Goal: Information Seeking & Learning: Learn about a topic

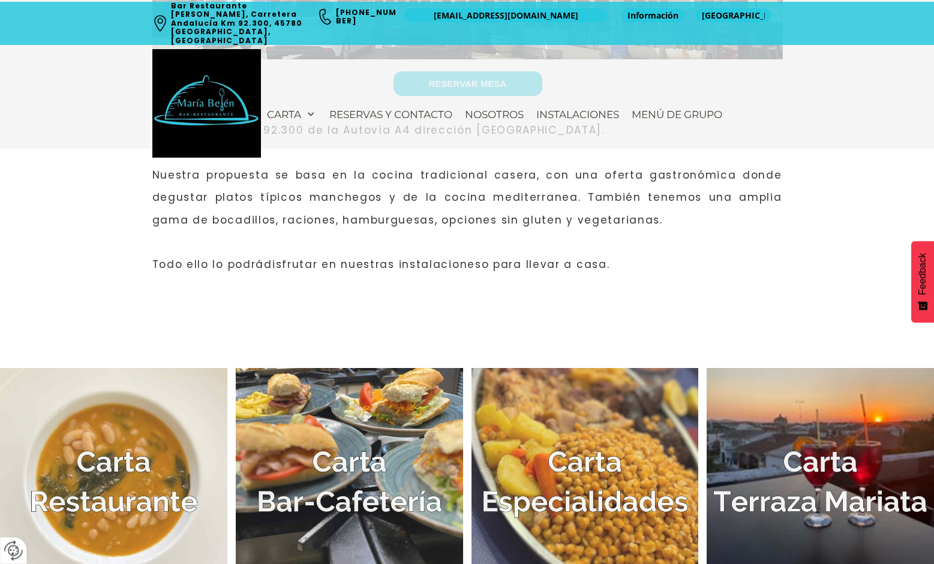
scroll to position [495, 0]
click at [97, 488] on img at bounding box center [113, 482] width 227 height 227
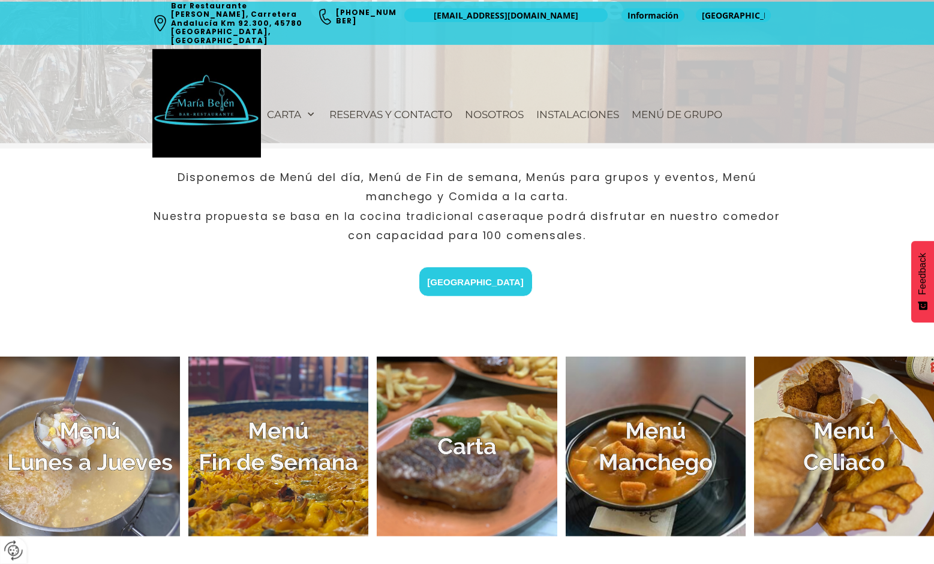
scroll to position [277, 0]
click at [83, 473] on img at bounding box center [90, 446] width 180 height 180
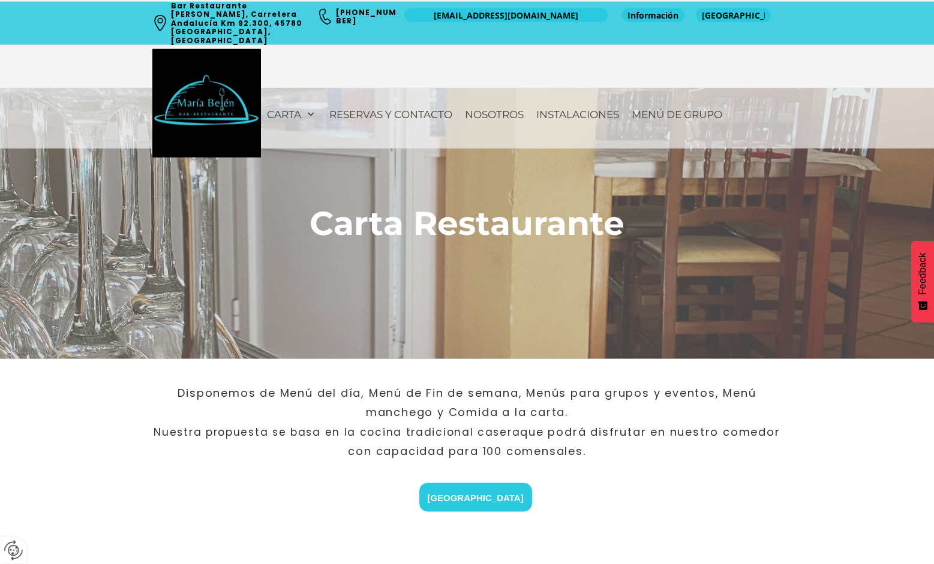
scroll to position [0, 0]
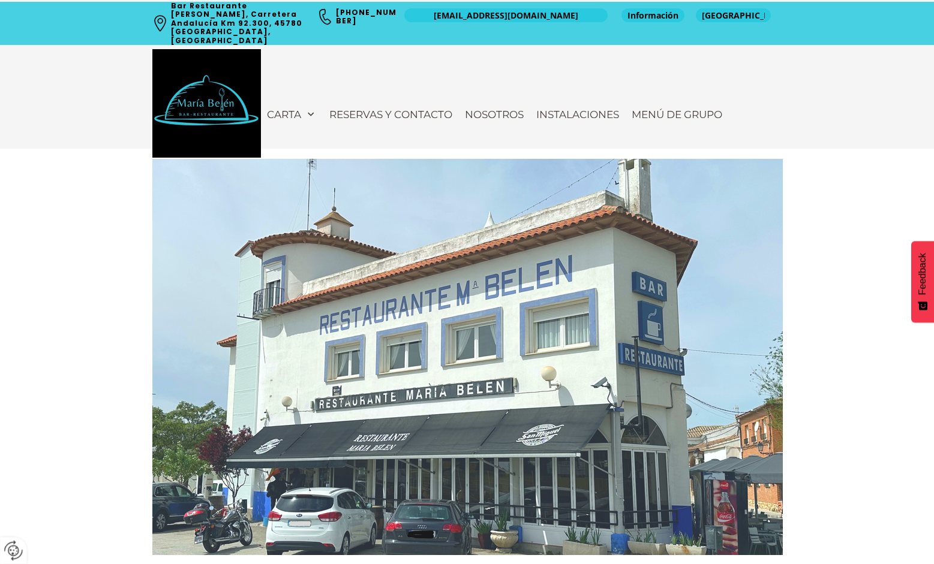
click at [627, 554] on img at bounding box center [467, 357] width 630 height 396
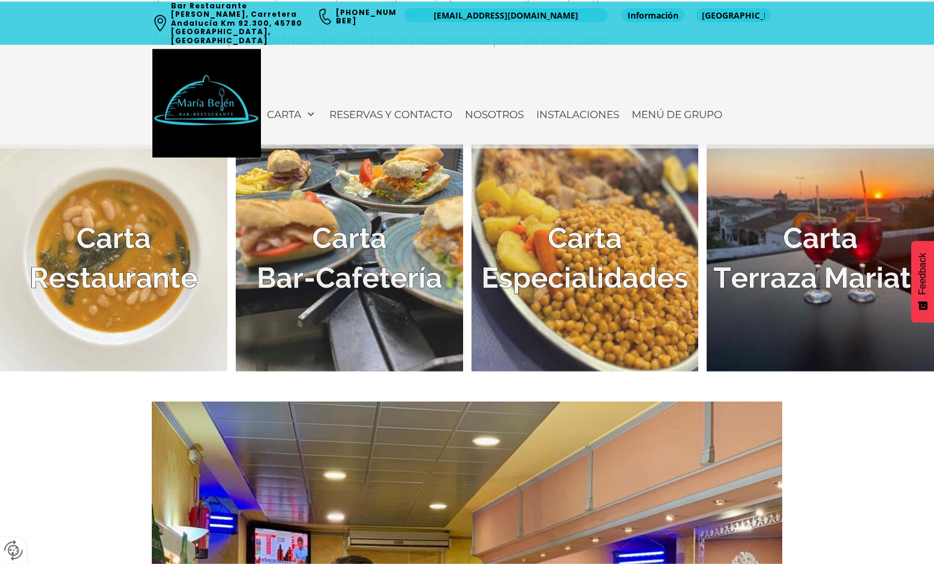
scroll to position [721, 0]
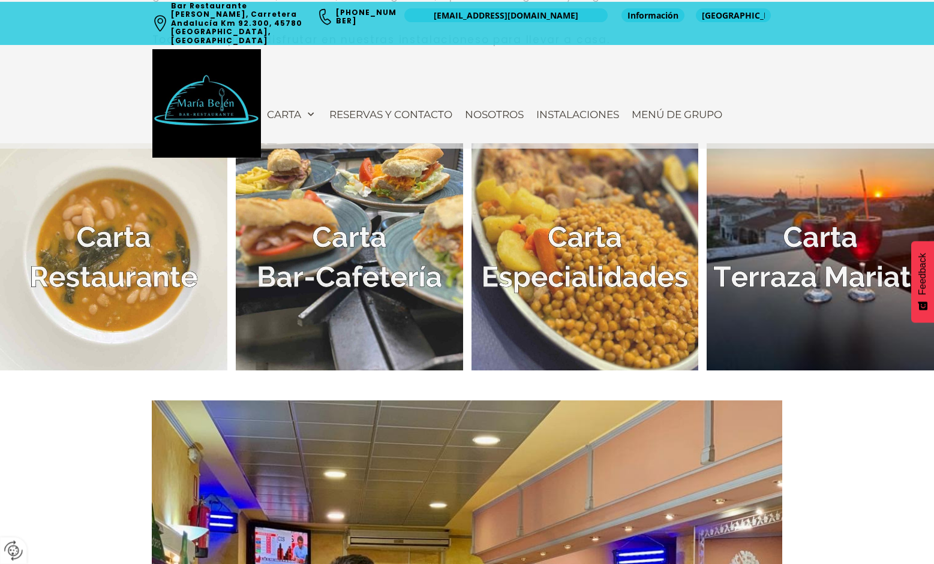
click at [124, 260] on img at bounding box center [113, 256] width 227 height 227
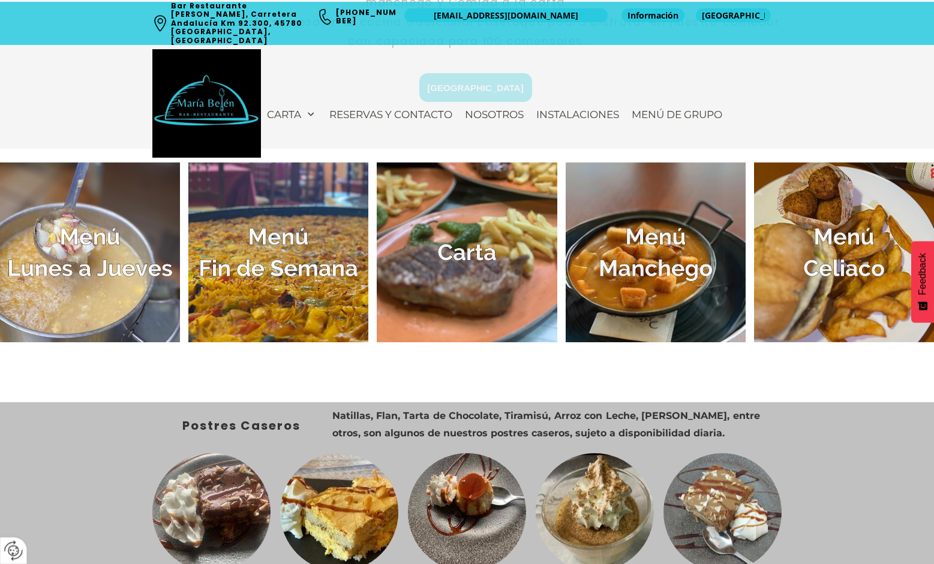
scroll to position [467, 0]
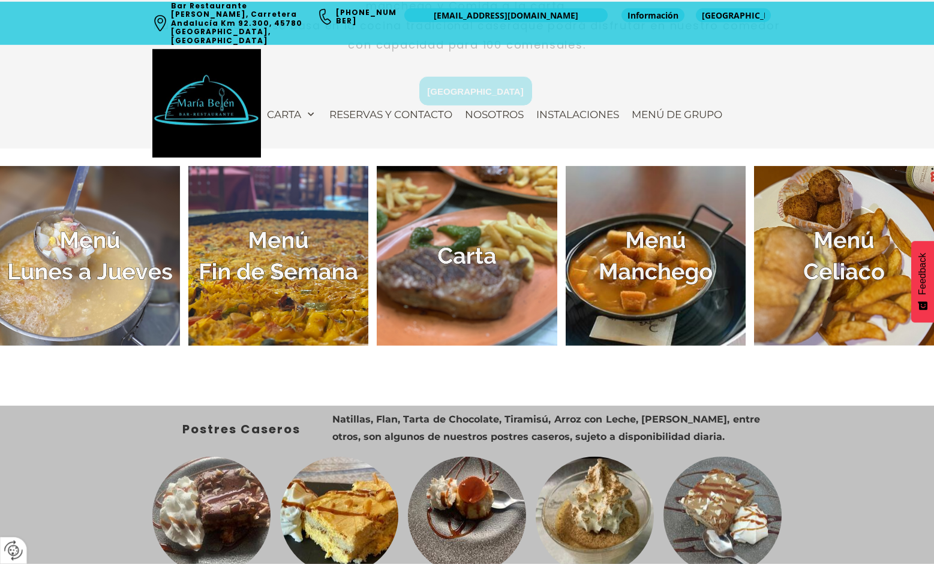
click at [95, 264] on img at bounding box center [90, 256] width 180 height 180
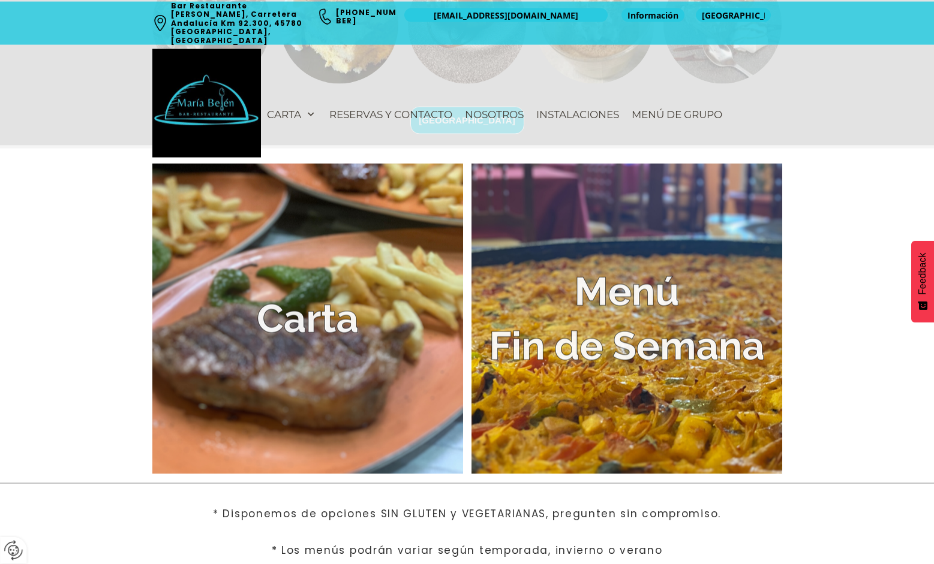
scroll to position [2389, 0]
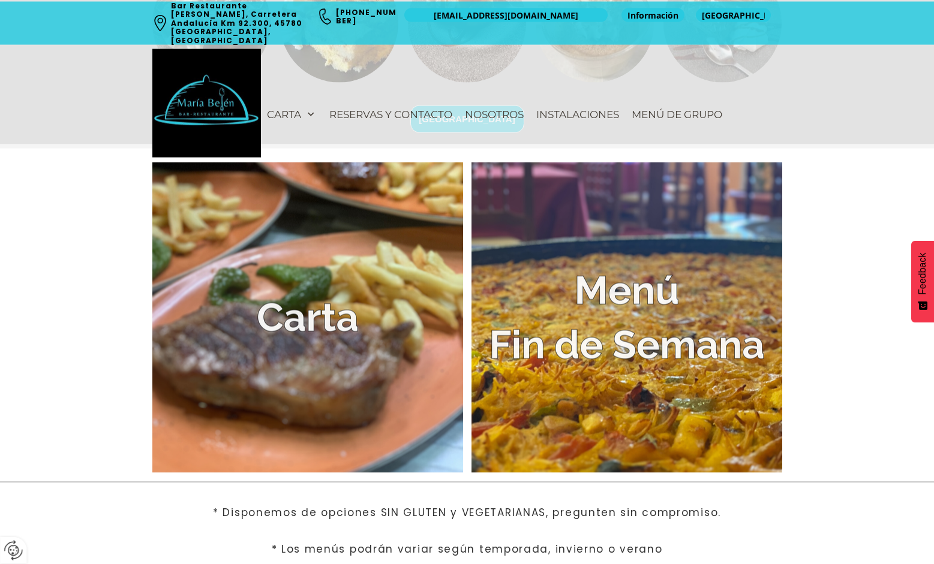
click at [633, 353] on img at bounding box center [626, 318] width 311 height 311
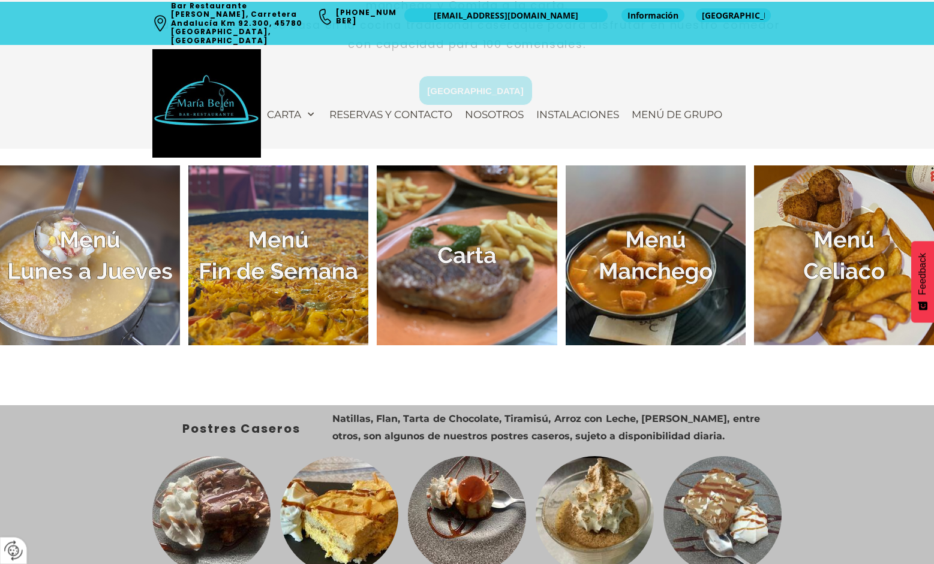
scroll to position [465, 0]
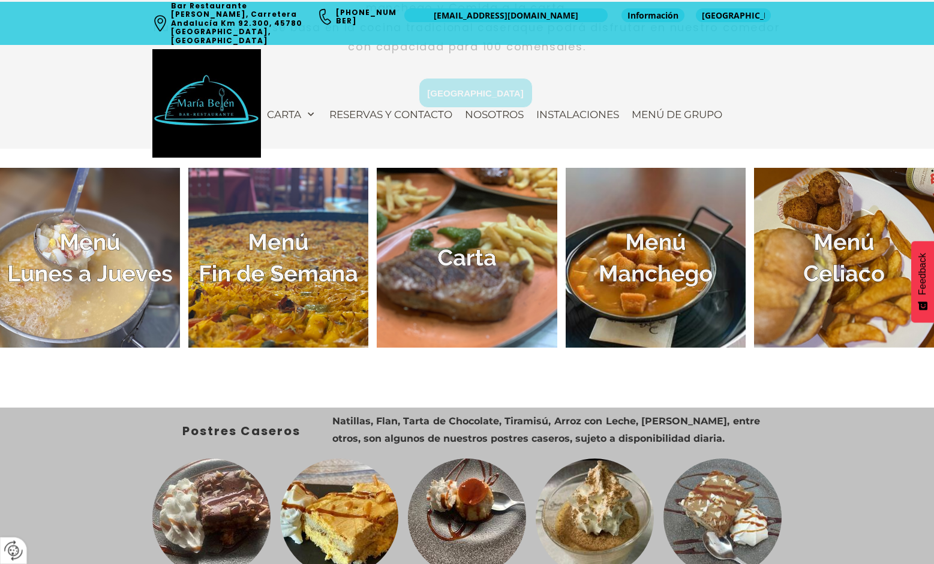
click at [666, 304] on img at bounding box center [656, 258] width 180 height 180
